Goal: Check status: Check status

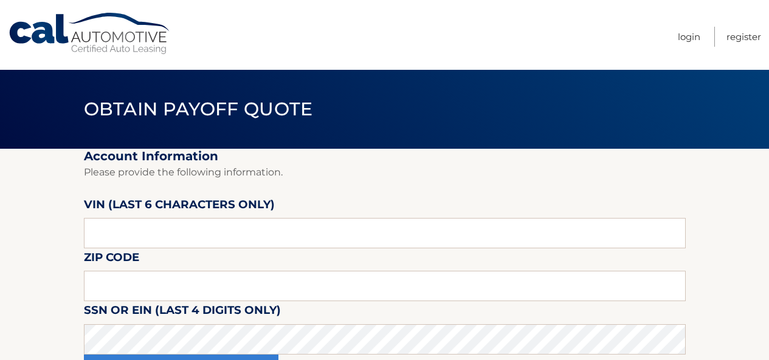
type input "237861"
click at [317, 295] on input "text" at bounding box center [385, 286] width 602 height 30
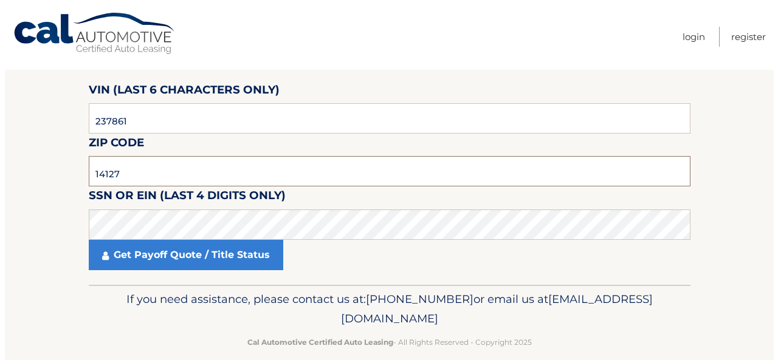
scroll to position [131, 0]
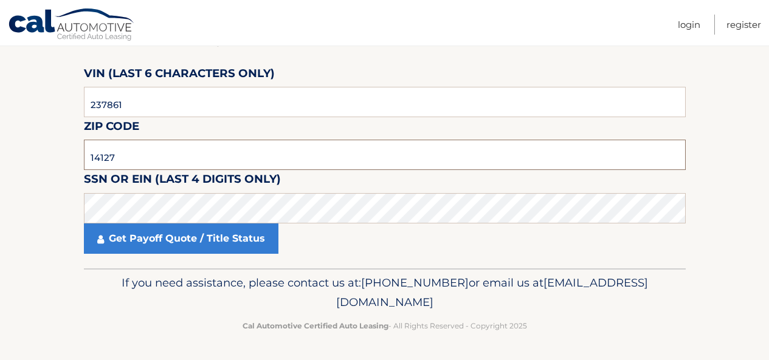
type input "14127"
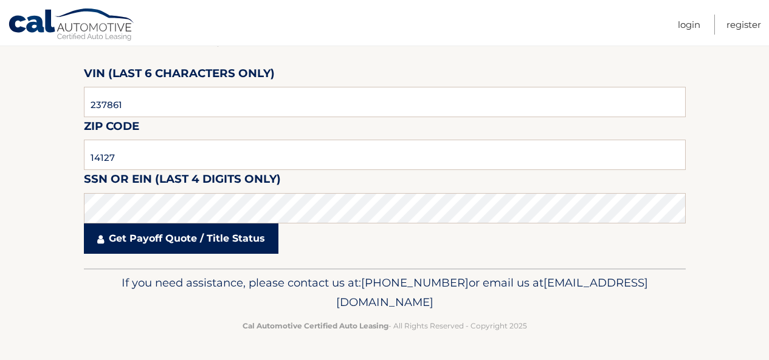
click at [236, 241] on link "Get Payoff Quote / Title Status" at bounding box center [181, 239] width 195 height 30
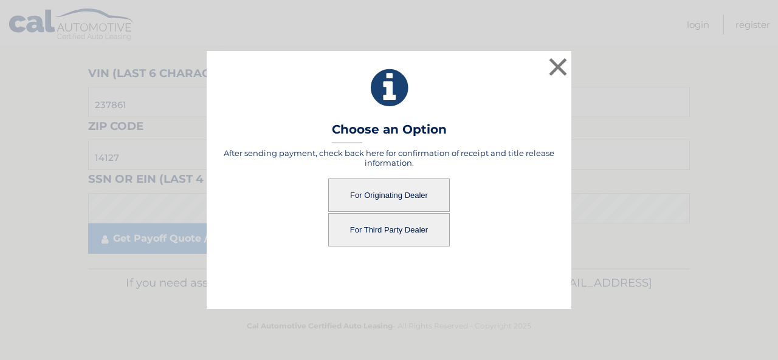
click at [390, 195] on button "For Originating Dealer" at bounding box center [389, 195] width 122 height 33
click at [389, 195] on button "For Originating Dealer" at bounding box center [389, 195] width 122 height 33
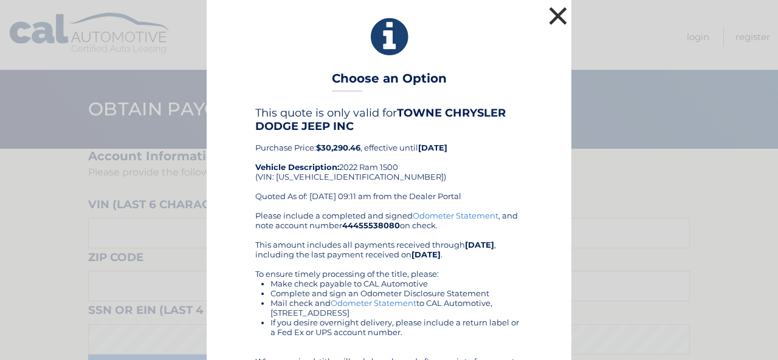
click at [560, 12] on button "×" at bounding box center [558, 16] width 24 height 24
